Goal: Communication & Community: Ask a question

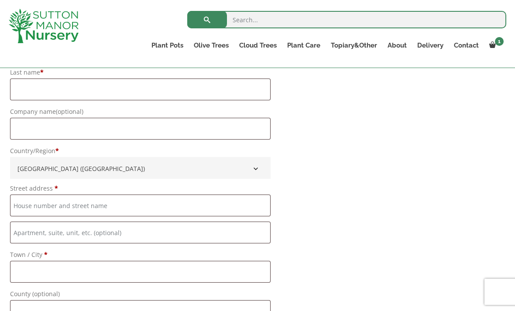
scroll to position [741, 0]
click at [0, 0] on span at bounding box center [0, 0] width 0 height 0
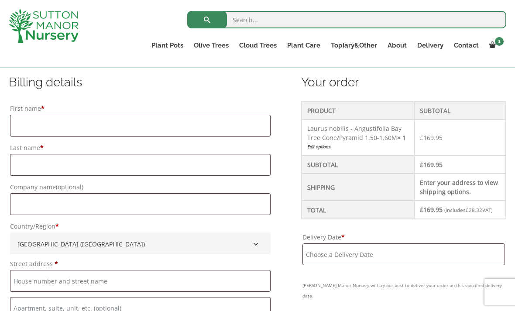
scroll to position [223, 0]
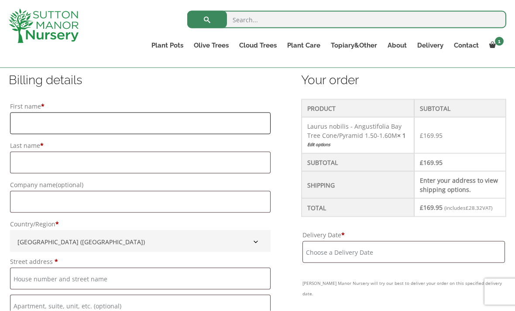
click at [30, 117] on input "First name *" at bounding box center [140, 124] width 260 height 22
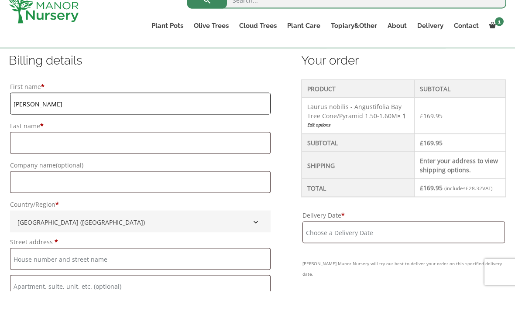
type input "Maureen"
click at [25, 152] on input "Last name *" at bounding box center [140, 163] width 260 height 22
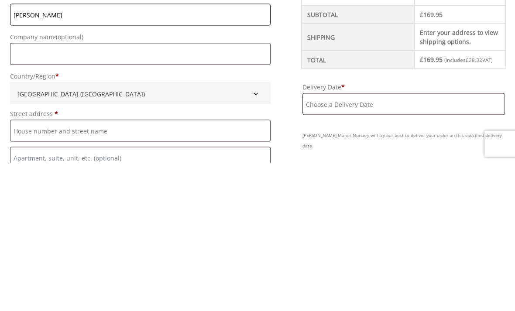
type input "Ferguson"
click at [22, 268] on input "Street address *" at bounding box center [140, 279] width 260 height 22
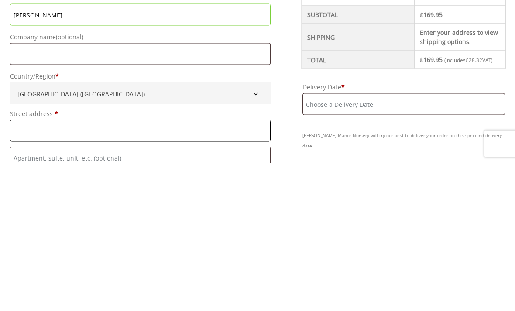
scroll to position [240, 0]
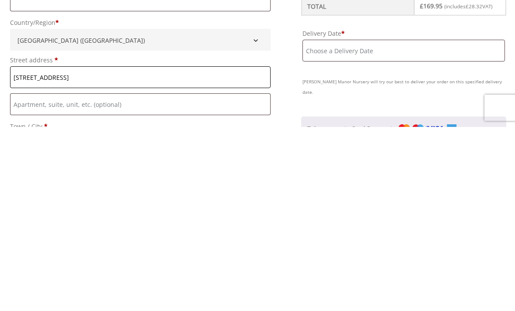
type input "8 Litley Court"
click at [21, 278] on input "Flat, suite, unit, etc. (optional)" at bounding box center [140, 289] width 260 height 22
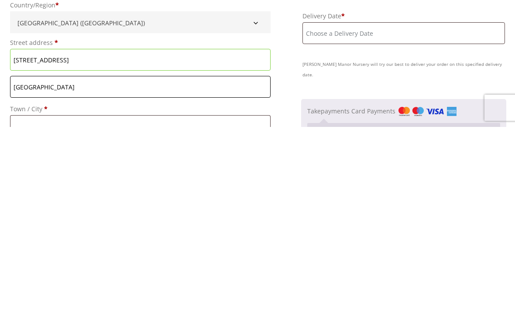
scroll to position [259, 0]
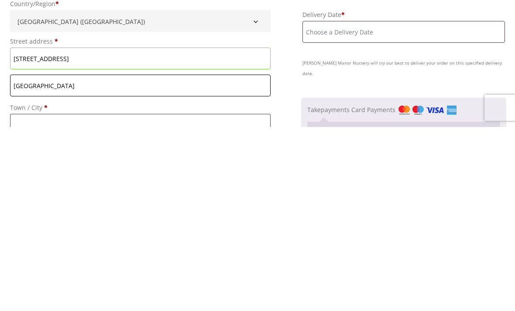
type input "Hampton Park Road"
click at [31, 298] on input "Town / City *" at bounding box center [140, 309] width 260 height 22
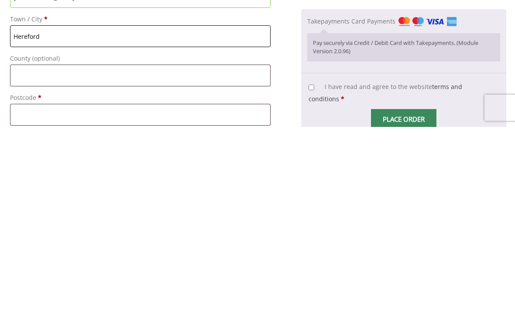
scroll to position [350, 0]
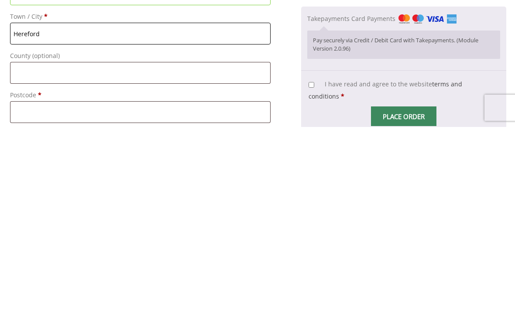
type input "Hereford"
click at [24, 246] on input "County (optional)" at bounding box center [140, 257] width 260 height 22
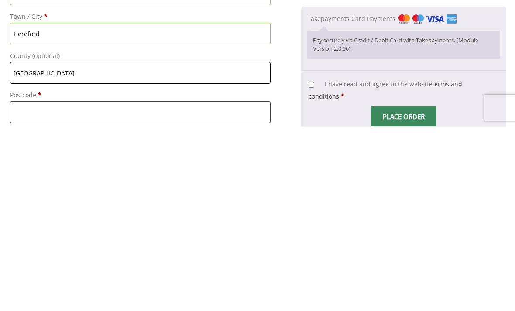
type input "Herefordshire"
click at [32, 285] on input "Postcode *" at bounding box center [140, 296] width 260 height 22
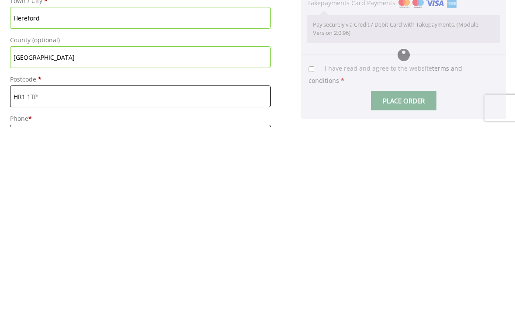
type input "HR1 1TP"
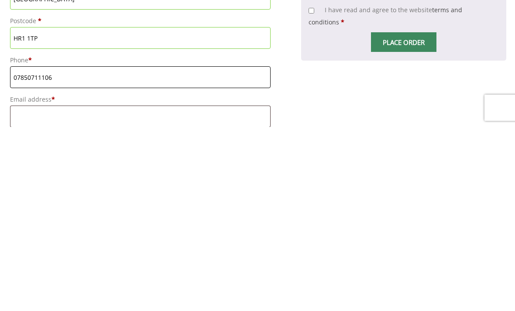
type input "07850711106"
click at [26, 290] on input "Email address *" at bounding box center [140, 301] width 260 height 22
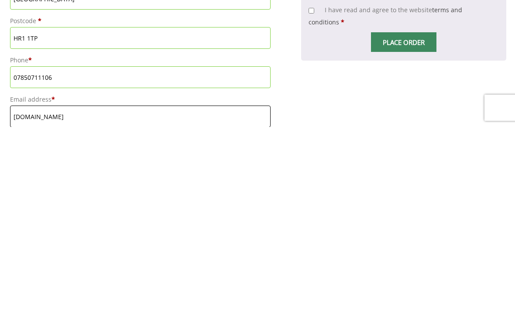
click at [57, 290] on input "mo.fergusonmbtinternet.com" at bounding box center [140, 301] width 260 height 22
click at [59, 290] on input "mo.fergusonmbtinternet.com" at bounding box center [140, 301] width 260 height 22
click at [58, 290] on input "mo.fergusonmbtinternet.com" at bounding box center [140, 301] width 260 height 22
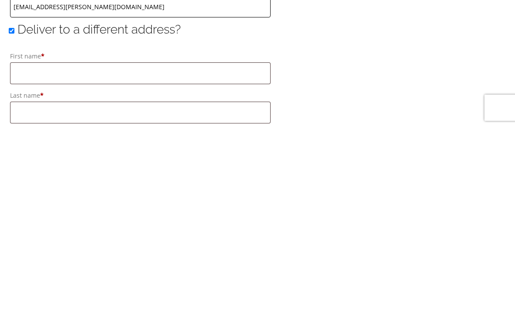
scroll to position [535, 0]
type input "[EMAIL_ADDRESS][PERSON_NAME][DOMAIN_NAME]"
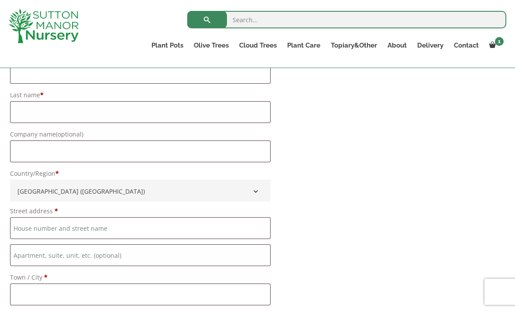
click at [15, 30] on img at bounding box center [44, 26] width 70 height 34
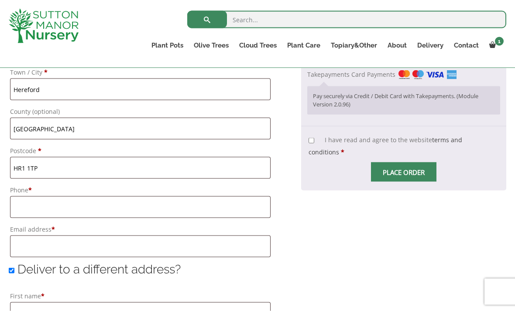
scroll to position [510, 0]
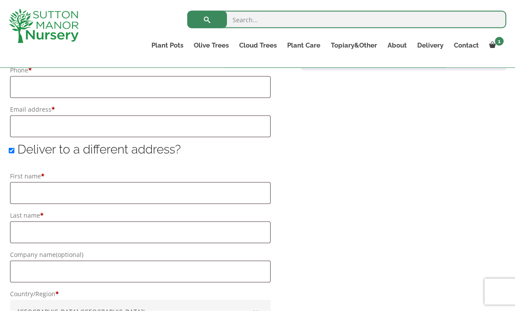
click at [14, 148] on input "Deliver to a different address?" at bounding box center [12, 151] width 6 height 6
checkbox input "false"
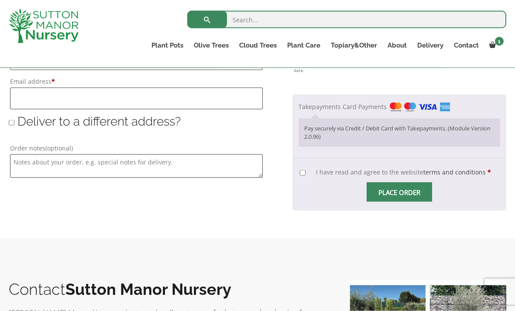
scroll to position [631, 0]
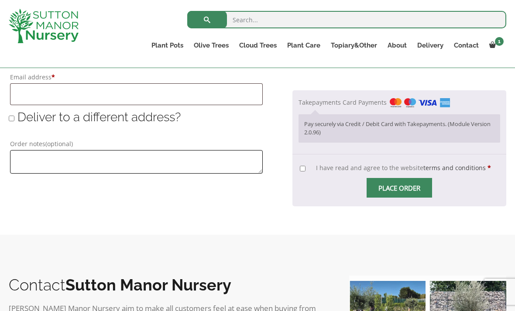
click at [22, 158] on textarea "Order notes (optional)" at bounding box center [136, 162] width 253 height 24
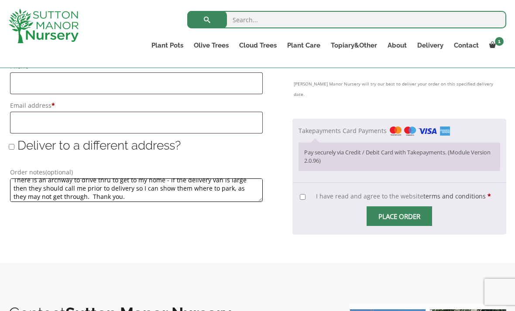
scroll to position [599, 0]
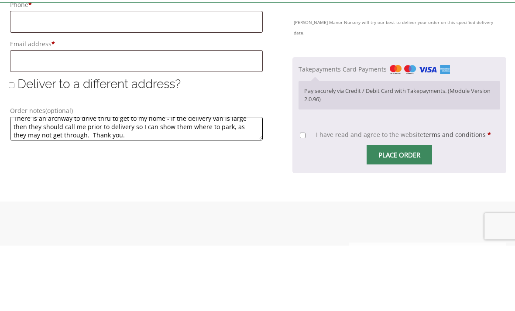
type textarea "There is an archway to drive thru to get to my home - if the delivery van is la…"
click at [304, 198] on input "I have read and agree to the website terms and conditions *" at bounding box center [303, 201] width 6 height 6
checkbox input "true"
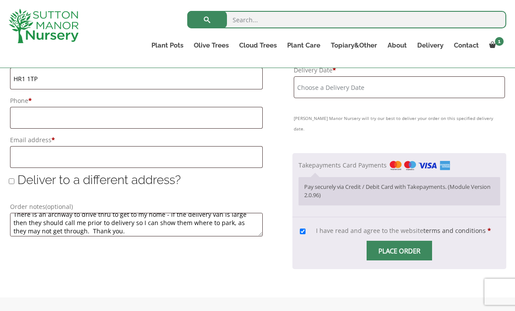
scroll to position [593, 0]
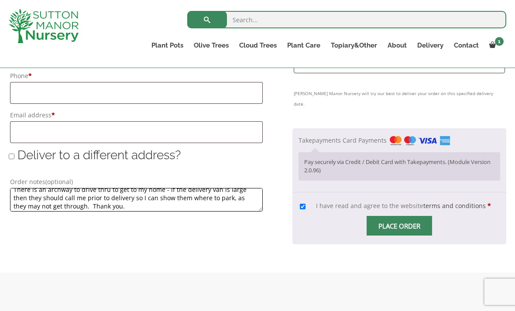
click at [174, 198] on textarea "There is an archway to drive thru to get to my home - if the delivery van is la…" at bounding box center [136, 200] width 253 height 24
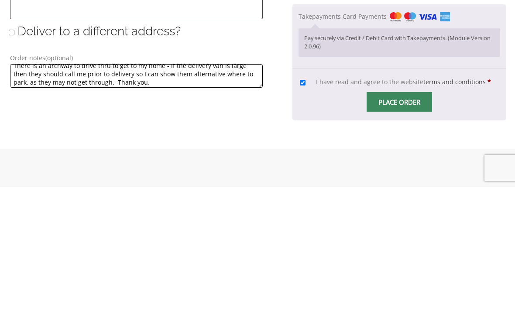
click at [234, 188] on textarea "There is an archway to drive thru to get to my home - if the delivery van is la…" at bounding box center [136, 200] width 253 height 24
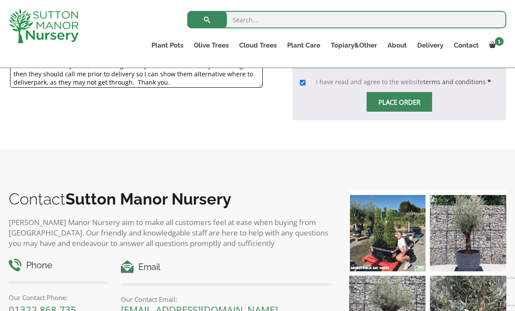
click at [48, 86] on textarea "There is an archway to drive thru to get to my home - if the delivery van is la…" at bounding box center [136, 76] width 253 height 24
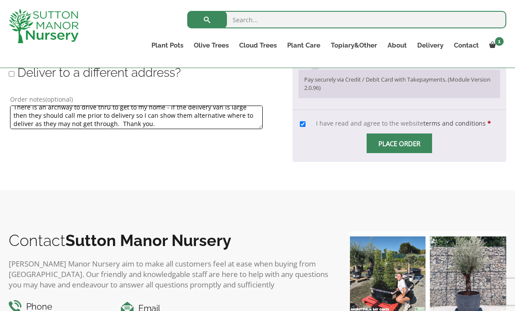
scroll to position [675, 0]
click at [19, 108] on textarea "There is an archway to drive thru to get to my home - if the delivery van is la…" at bounding box center [136, 118] width 253 height 24
click at [93, 130] on textarea "There is an archway to drive thru to get to my home - if the delivery van is la…" at bounding box center [136, 118] width 253 height 24
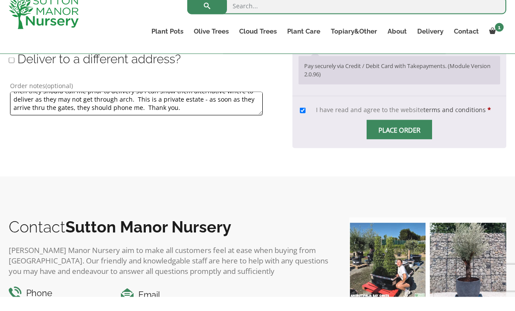
scroll to position [17, 0]
click at [79, 110] on textarea "There is an archway to drive thru to get to my home - if the delivery van is la…" at bounding box center [136, 118] width 253 height 24
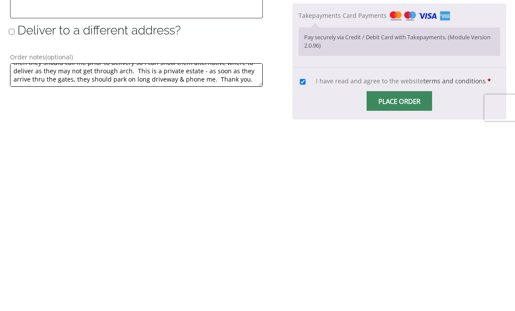
scroll to position [534, 0]
click at [180, 247] on textarea "There is an archway to drive thru to get to my home - if the delivery van is la…" at bounding box center [136, 259] width 253 height 24
click at [195, 127] on form "Billing details First name * Last name * Company name (optional) Country/Region…" at bounding box center [257, 38] width 497 height 555
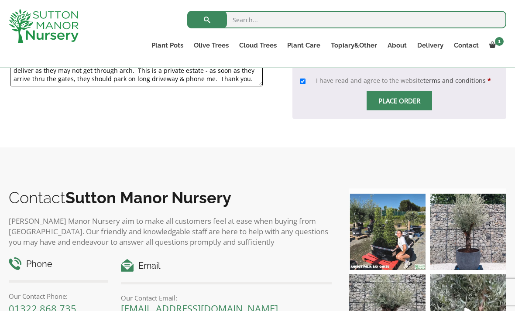
click at [184, 82] on textarea "There is an archway to drive thru to get to my home - if the delivery van is la…" at bounding box center [136, 75] width 253 height 24
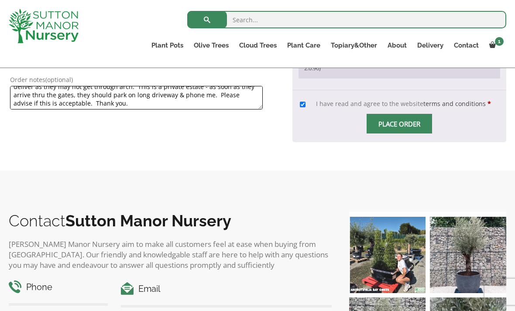
scroll to position [695, 0]
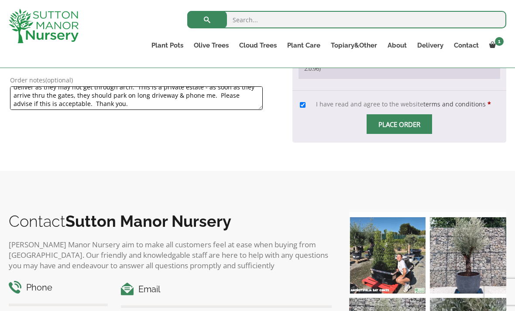
click at [251, 106] on textarea "There is an archway to drive thru to get to my home - if the delivery van is la…" at bounding box center [136, 98] width 253 height 24
click at [246, 103] on textarea "There is an archway to drive thru to get to my home - if the delivery van is la…" at bounding box center [136, 98] width 253 height 24
click at [249, 99] on textarea "There is an archway to drive thru to get to my home - if the delivery van is la…" at bounding box center [136, 98] width 253 height 24
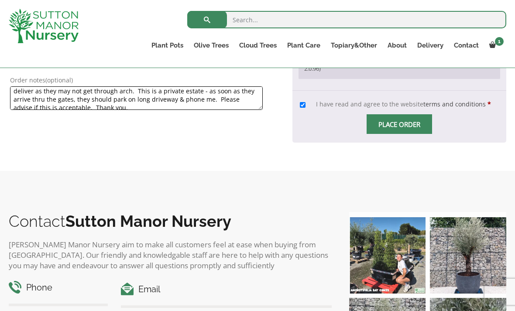
scroll to position [21, 0]
click at [143, 102] on textarea "There is an archway to drive thru to get to my home - if the delivery van is la…" at bounding box center [136, 98] width 253 height 24
type textarea "There is an archway to drive thru to get to my home - if the delivery van is la…"
click at [468, 45] on link "Contact" at bounding box center [466, 45] width 35 height 12
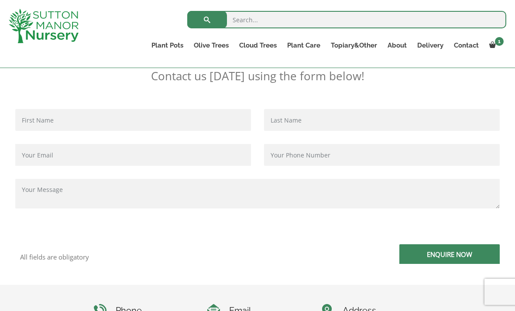
scroll to position [197, 0]
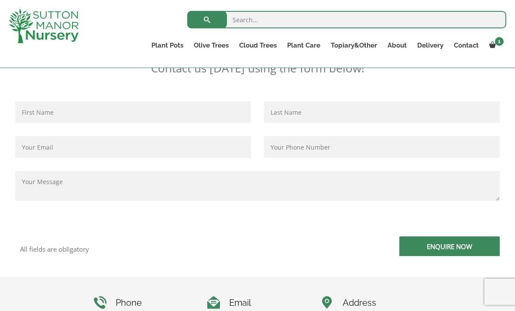
click at [35, 110] on input "Contact form" at bounding box center [133, 112] width 236 height 22
type input "Maureen"
click at [284, 112] on input "Contact form" at bounding box center [382, 113] width 236 height 22
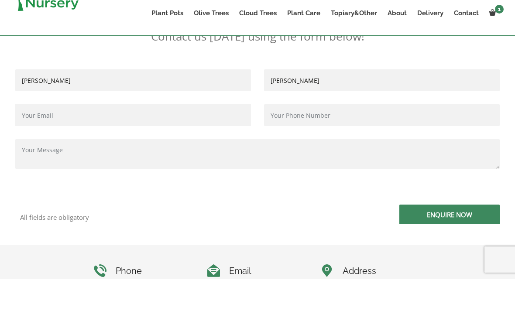
type input "Ferguson"
click at [36, 137] on input "Contact form" at bounding box center [133, 148] width 236 height 22
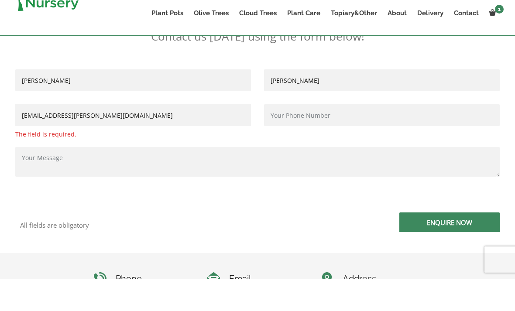
type input "mo.ferguson@btinternet.com"
click at [276, 137] on input "Contact form" at bounding box center [382, 148] width 236 height 22
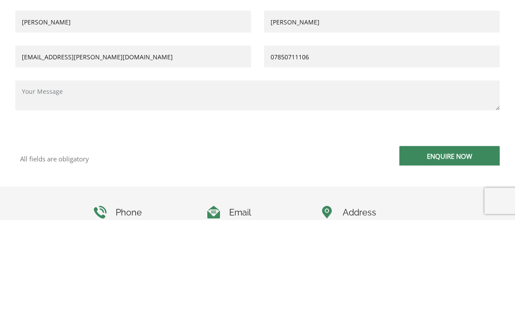
type input "07850711106"
click at [22, 171] on textarea "Contact form" at bounding box center [257, 186] width 484 height 30
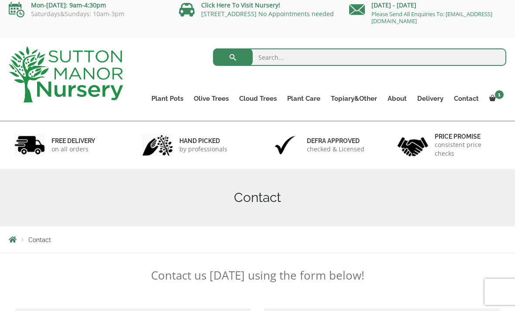
scroll to position [0, 0]
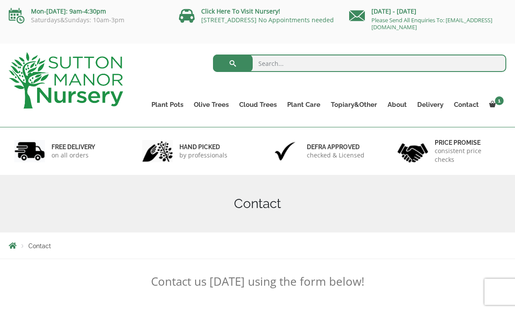
type textarea "I live on a private estate. I have no idea what an"
click at [499, 102] on span "1" at bounding box center [499, 100] width 9 height 9
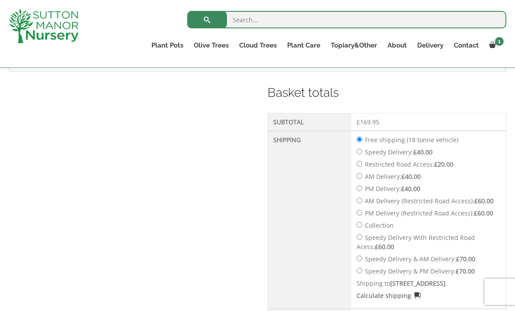
scroll to position [353, 0]
click at [467, 45] on link "Contact" at bounding box center [466, 45] width 35 height 12
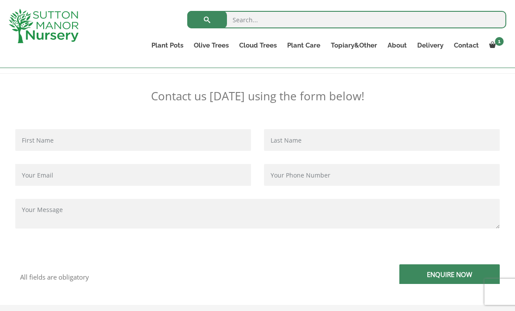
click at [26, 139] on input "Contact form" at bounding box center [133, 140] width 236 height 22
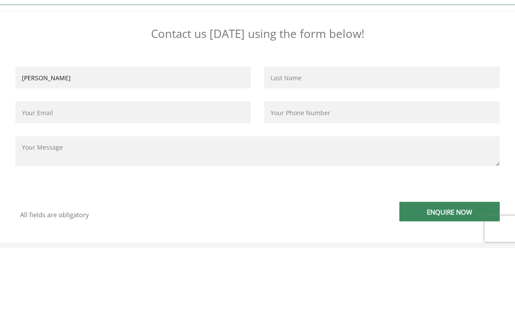
type input "[PERSON_NAME]"
click at [278, 130] on input "Contact form" at bounding box center [382, 141] width 236 height 22
type input "[PERSON_NAME]"
click at [34, 164] on input "Contact form" at bounding box center [133, 175] width 236 height 22
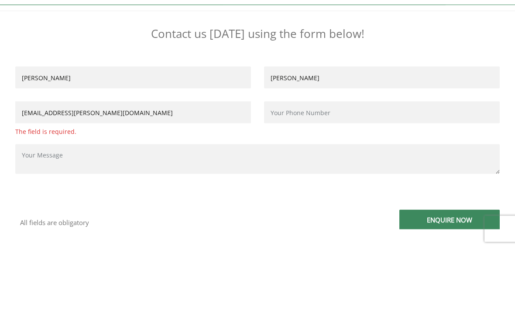
type input "[EMAIL_ADDRESS][PERSON_NAME][DOMAIN_NAME]"
click at [276, 164] on input "Contact form" at bounding box center [382, 175] width 236 height 22
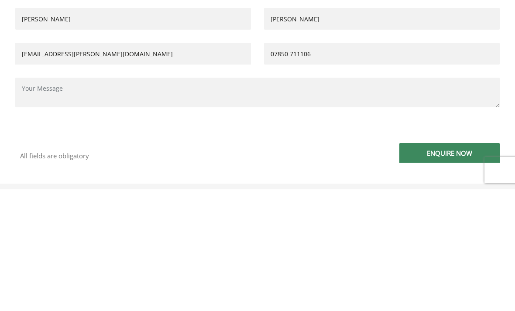
type input "07850 711106"
click at [26, 199] on textarea "Contact form" at bounding box center [257, 214] width 484 height 30
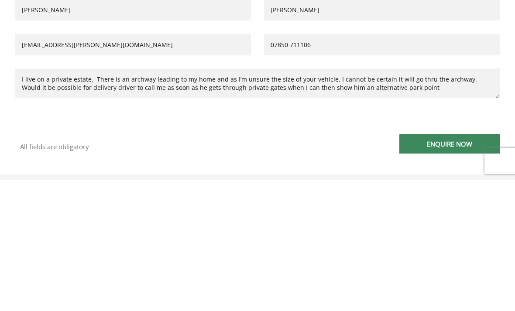
click at [251, 199] on textarea "I live on a private estate. There is an archway leading to my home and as I’m u…" at bounding box center [257, 214] width 484 height 30
click at [40, 199] on textarea "I live on a private estate. There is an archway leading to my home and as I’m u…" at bounding box center [257, 214] width 484 height 30
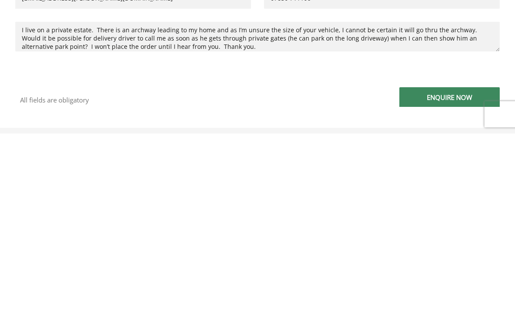
scroll to position [171, 0]
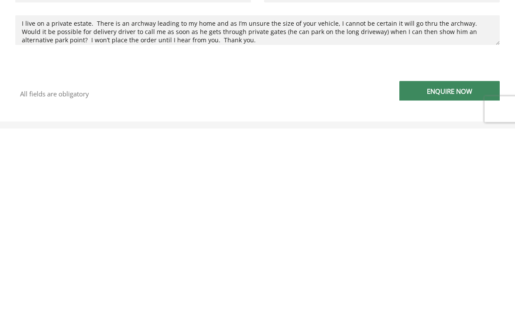
click at [172, 198] on textarea "I live on a private estate. There is an archway leading to my home and as I’m u…" at bounding box center [257, 213] width 484 height 30
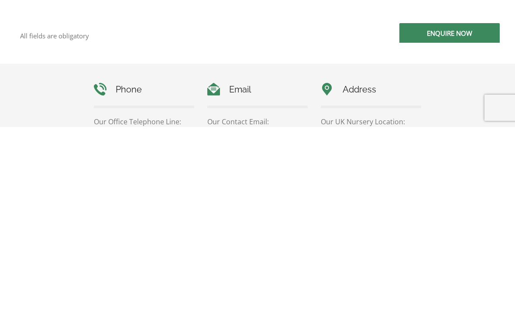
scroll to position [234, 0]
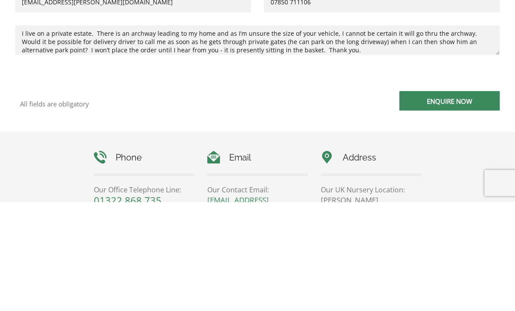
type textarea "I live on a private estate. There is an archway leading to my home and as I’m u…"
click at [460, 200] on input "Enquire Now" at bounding box center [449, 210] width 100 height 20
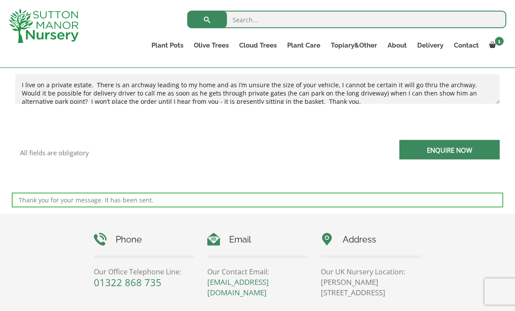
scroll to position [292, 0]
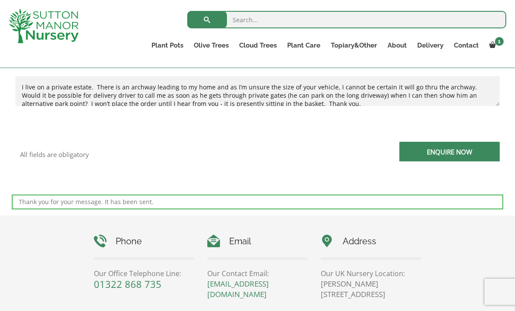
click at [0, 0] on span at bounding box center [0, 0] width 0 height 0
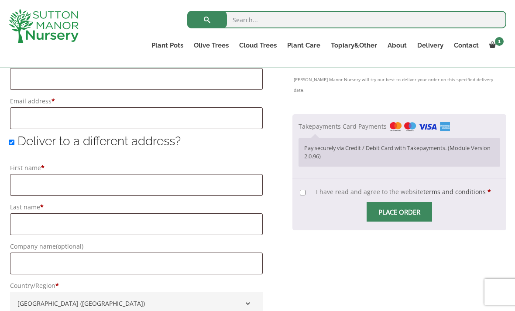
scroll to position [589, 0]
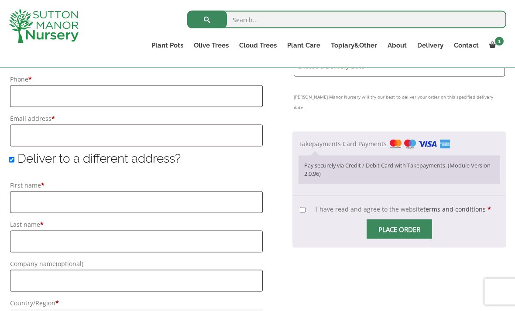
click at [14, 158] on input "Deliver to a different address?" at bounding box center [12, 160] width 6 height 6
click at [14, 161] on input "Deliver to a different address?" at bounding box center [12, 160] width 6 height 6
checkbox input "true"
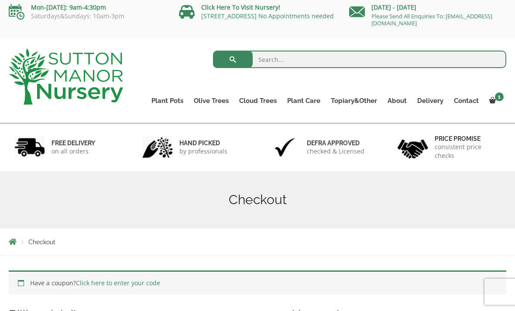
scroll to position [0, 0]
